Goal: Task Accomplishment & Management: Complete application form

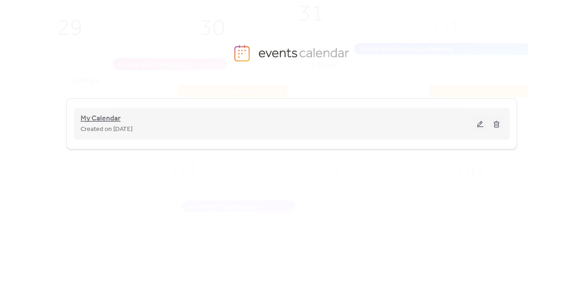
click at [95, 116] on span "My Calendar" at bounding box center [101, 118] width 40 height 11
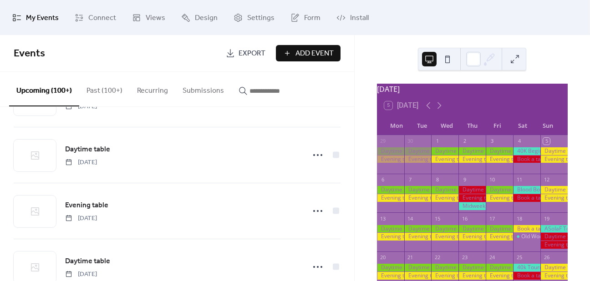
scroll to position [340, 0]
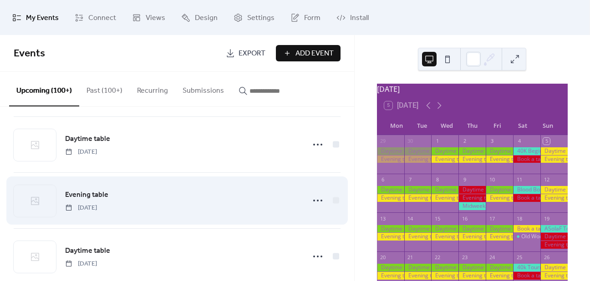
click at [86, 194] on span "Evening table" at bounding box center [86, 195] width 43 height 11
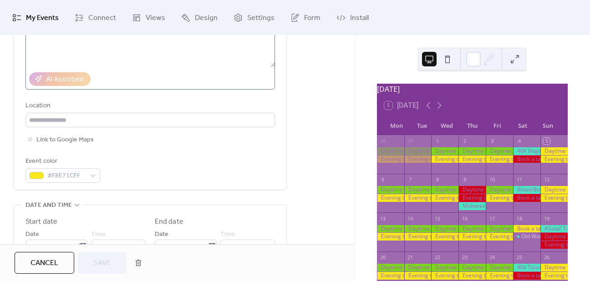
scroll to position [173, 0]
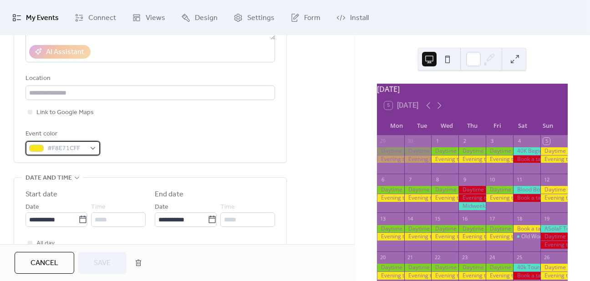
click at [87, 146] on div "#F8E71CFF" at bounding box center [62, 148] width 75 height 15
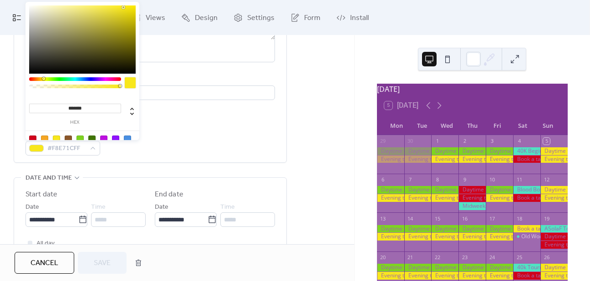
click at [33, 136] on div at bounding box center [32, 139] width 7 height 7
type input "*******"
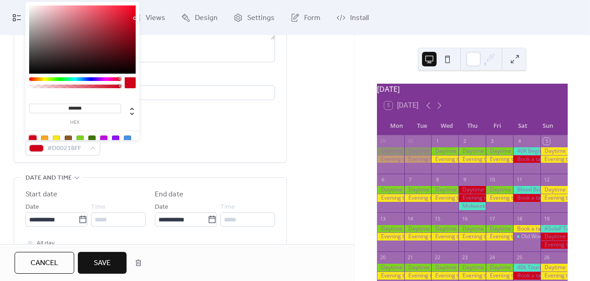
click at [107, 261] on span "Save" at bounding box center [102, 263] width 17 height 11
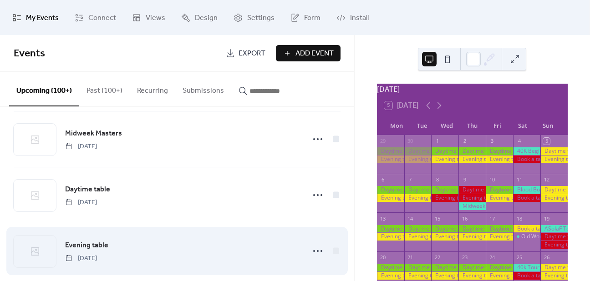
scroll to position [617, 0]
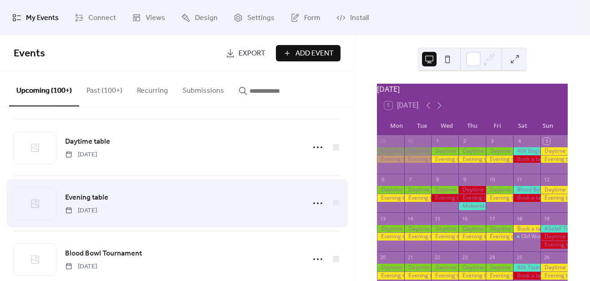
click at [81, 195] on span "Evening table" at bounding box center [86, 198] width 43 height 11
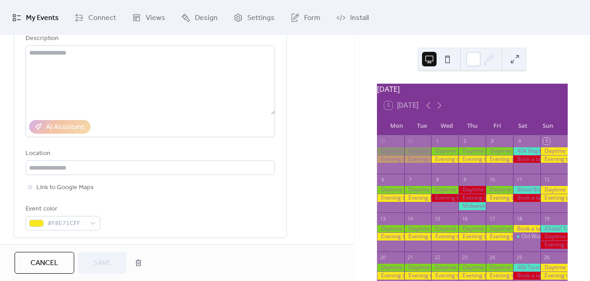
scroll to position [97, 0]
click at [90, 224] on div "#F8E71CFF" at bounding box center [62, 224] width 75 height 15
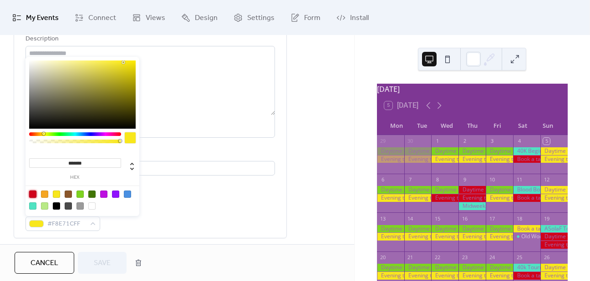
click at [33, 193] on div at bounding box center [32, 194] width 7 height 7
type input "*******"
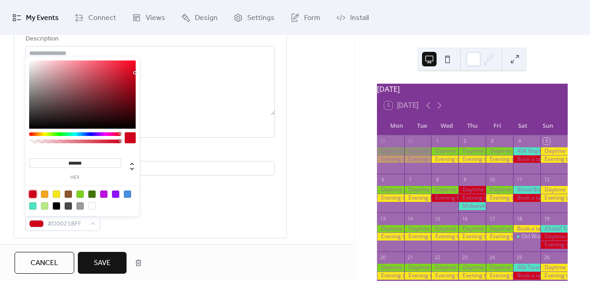
click at [94, 259] on span "Save" at bounding box center [102, 263] width 17 height 11
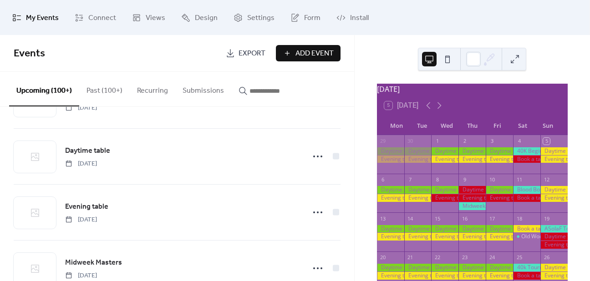
scroll to position [446, 0]
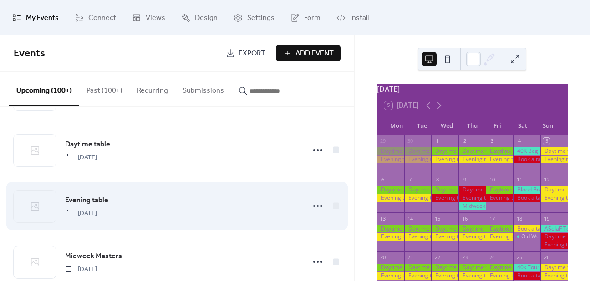
click at [82, 199] on span "Evening table" at bounding box center [86, 200] width 43 height 11
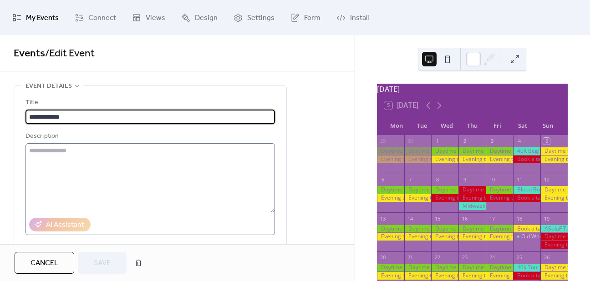
scroll to position [158, 0]
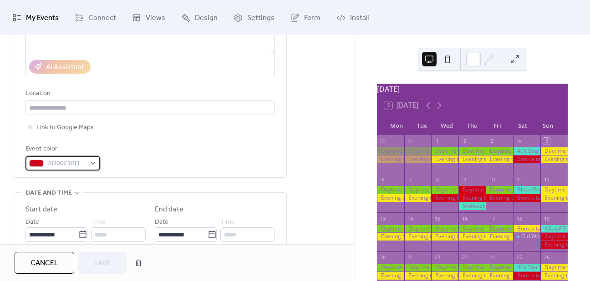
click at [80, 164] on span "#D0021BFF" at bounding box center [66, 163] width 38 height 11
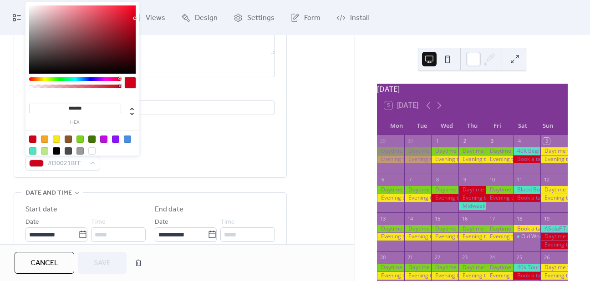
click at [56, 139] on div at bounding box center [56, 139] width 7 height 7
type input "*******"
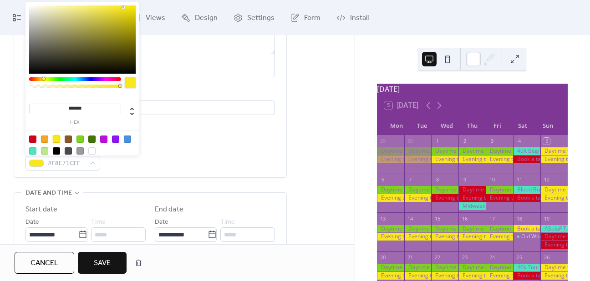
click at [193, 146] on div "Event color #F8E71CFF" at bounding box center [150, 157] width 250 height 27
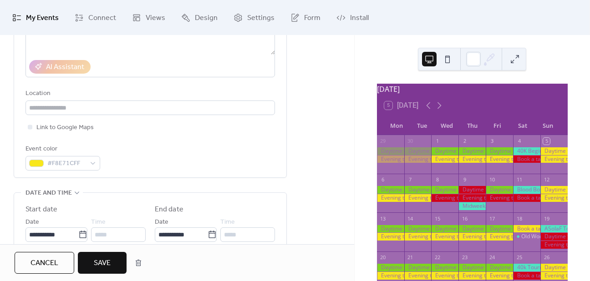
click at [118, 261] on button "Save" at bounding box center [102, 263] width 49 height 22
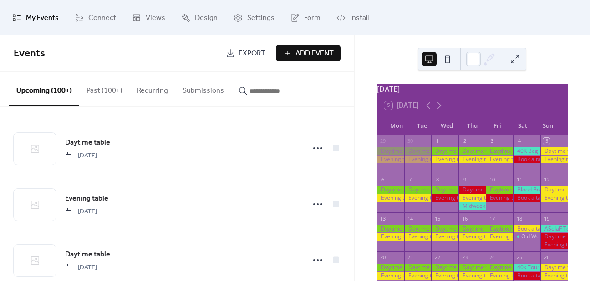
click at [293, 59] on button "Add Event" at bounding box center [308, 53] width 65 height 16
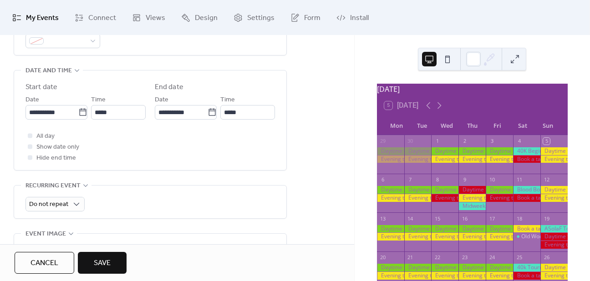
scroll to position [282, 0]
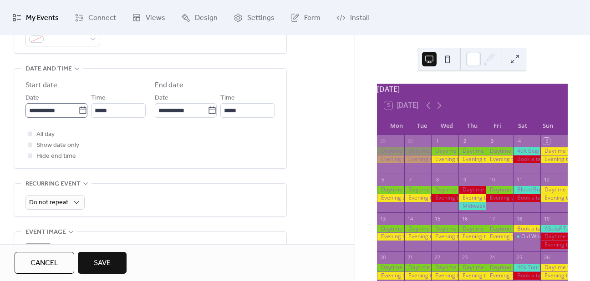
type input "**********"
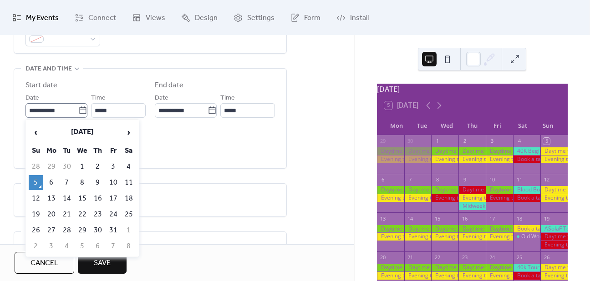
click at [82, 110] on icon at bounding box center [82, 110] width 9 height 9
click at [78, 110] on input "**********" at bounding box center [51, 110] width 53 height 15
click at [125, 132] on span "›" at bounding box center [129, 132] width 14 height 18
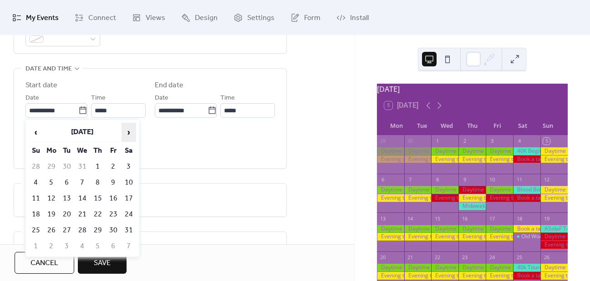
click at [125, 132] on span "›" at bounding box center [129, 132] width 14 height 18
click at [127, 207] on td "21" at bounding box center [129, 214] width 15 height 15
type input "**********"
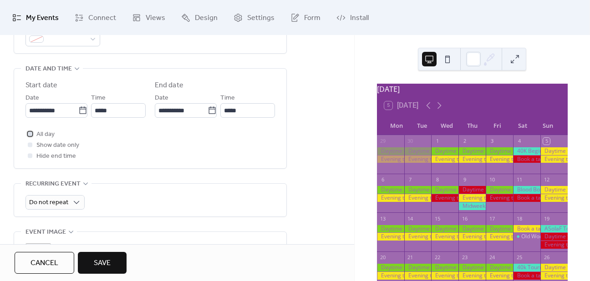
click at [31, 133] on div at bounding box center [30, 134] width 5 height 5
click at [99, 261] on span "Save" at bounding box center [102, 263] width 17 height 11
